Goal: Find specific page/section: Find specific page/section

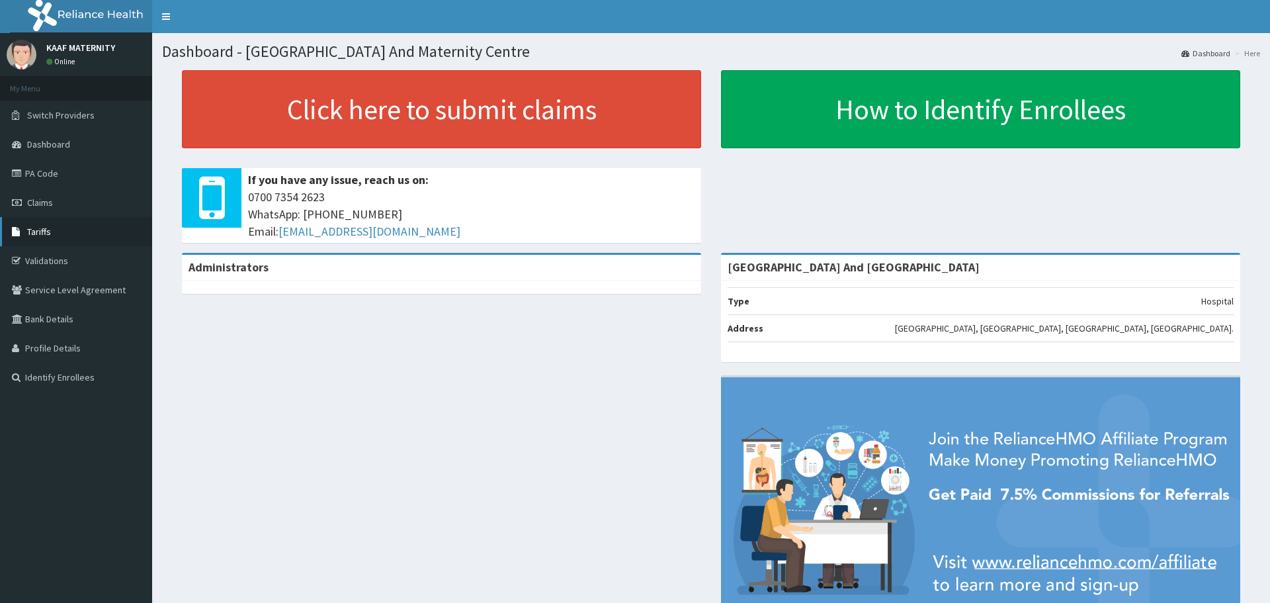
click at [41, 228] on span "Tariffs" at bounding box center [39, 232] width 24 height 12
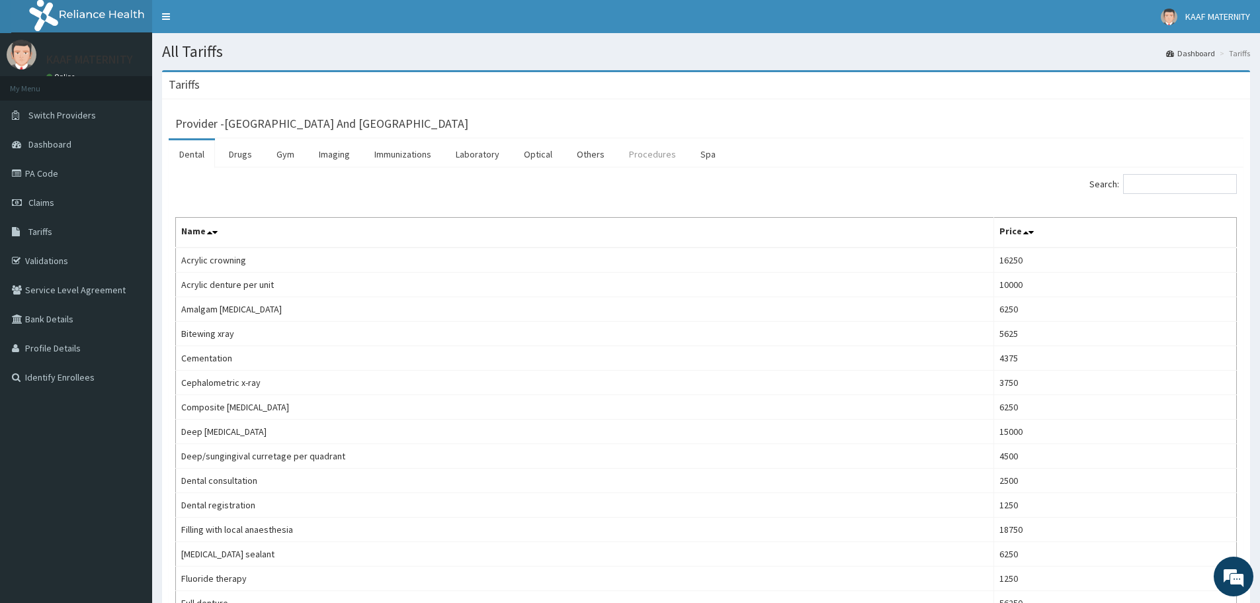
click at [644, 155] on link "Procedures" at bounding box center [653, 154] width 68 height 28
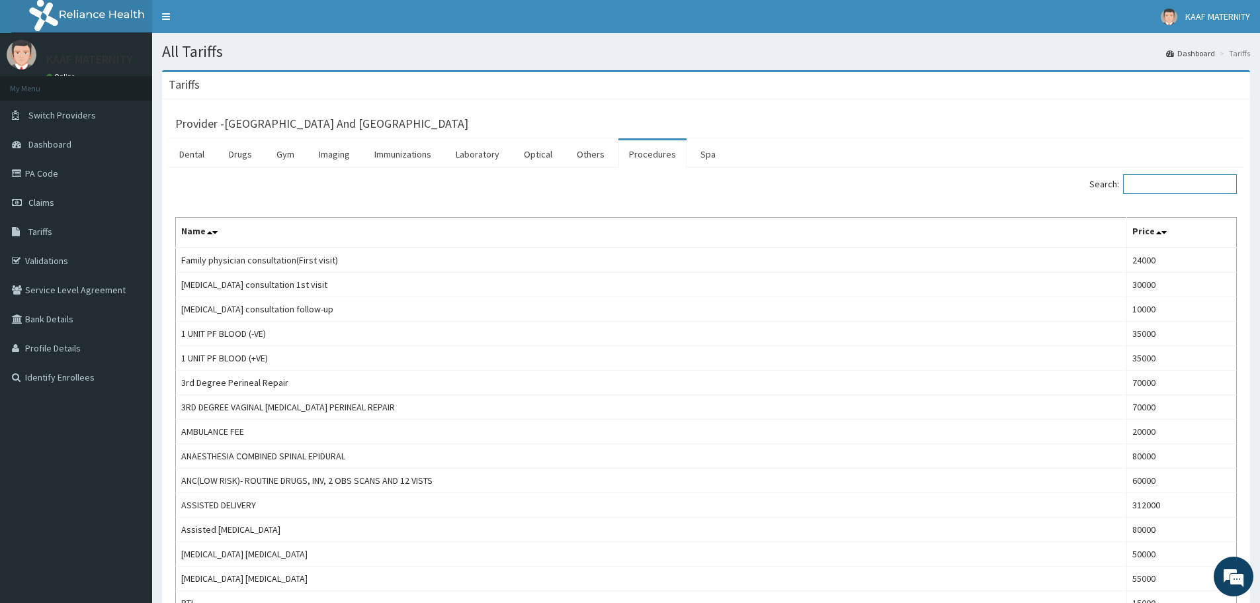
click at [1178, 188] on input "Search:" at bounding box center [1180, 184] width 114 height 20
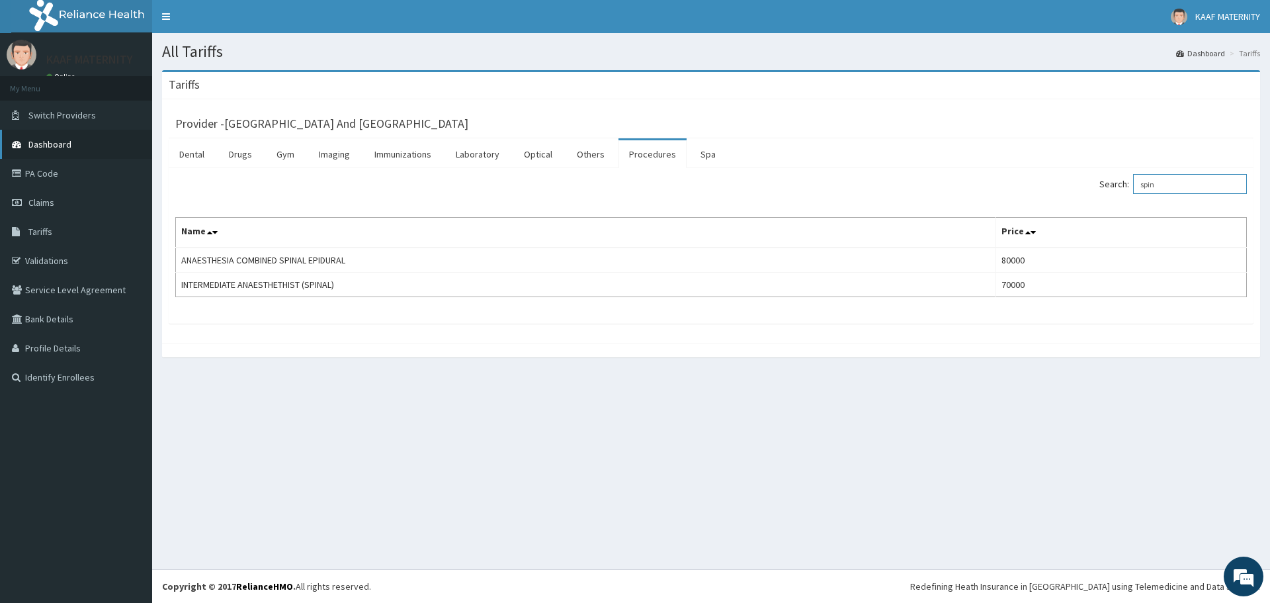
type input "spin"
click at [48, 149] on span "Dashboard" at bounding box center [49, 144] width 43 height 12
